Goal: Find specific page/section: Find specific page/section

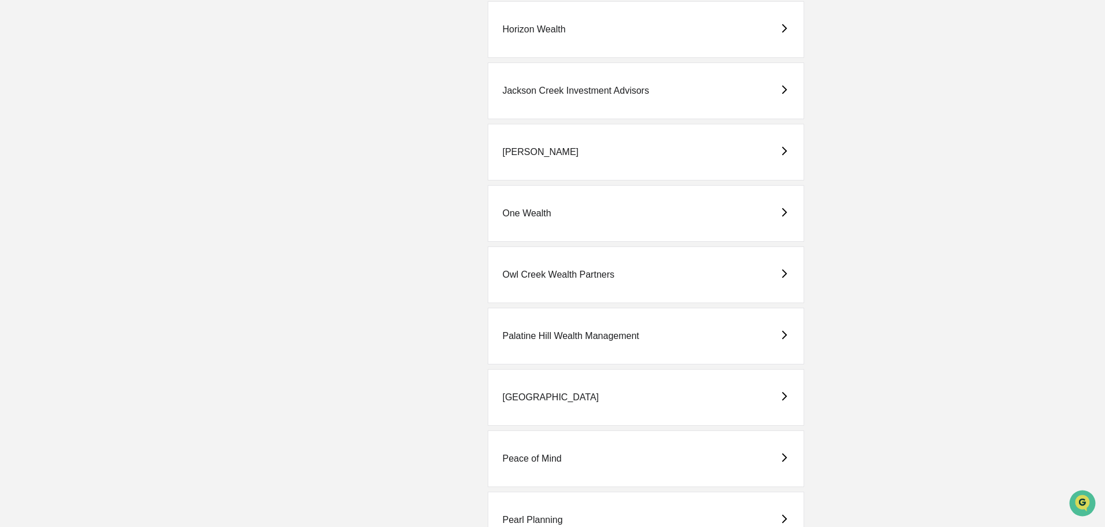
scroll to position [1041, 0]
click at [541, 397] on div "Peace of Mind" at bounding box center [531, 398] width 59 height 10
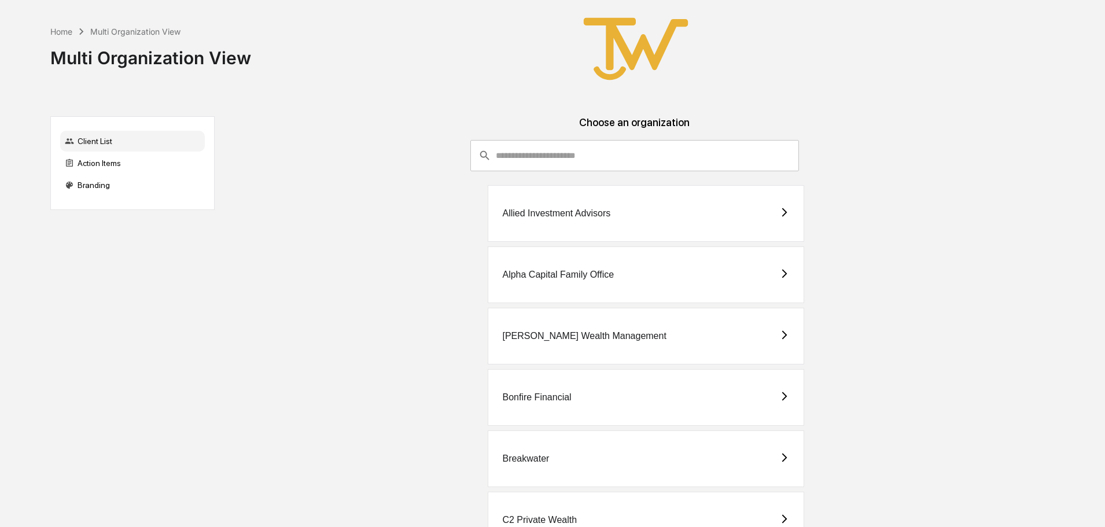
click at [577, 212] on div "Allied Investment Advisors" at bounding box center [556, 213] width 108 height 10
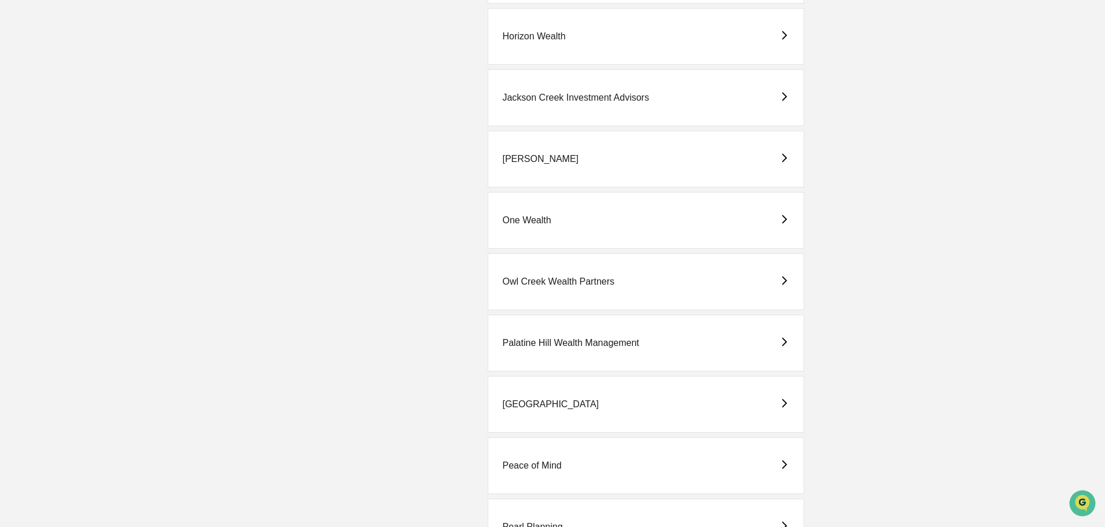
scroll to position [983, 0]
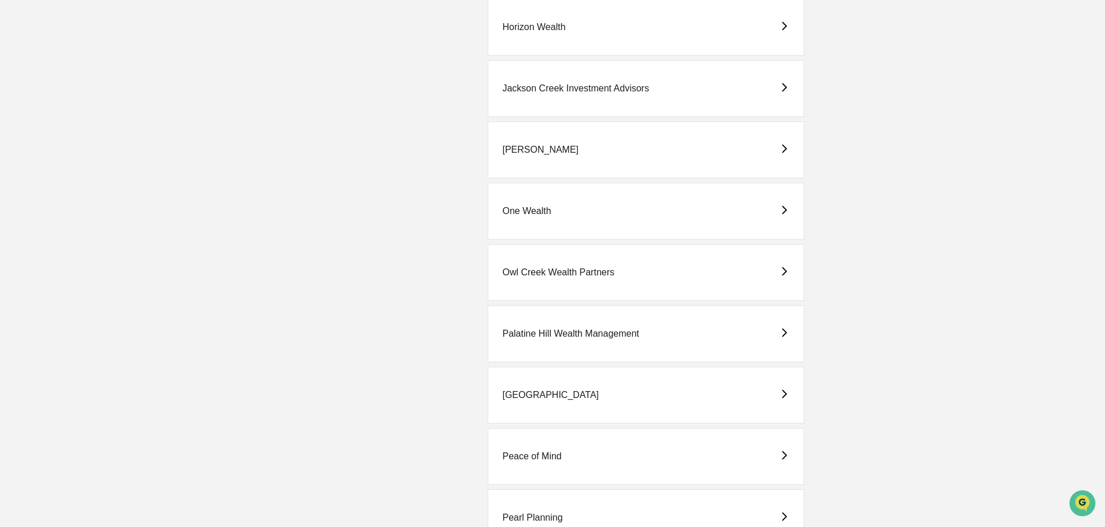
click at [524, 454] on div "Peace of Mind" at bounding box center [531, 456] width 59 height 10
